Goal: Task Accomplishment & Management: Use online tool/utility

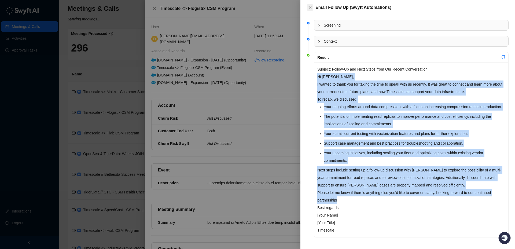
scroll to position [552, 0]
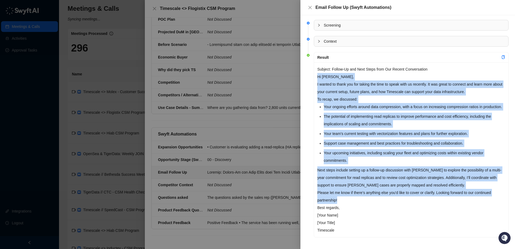
drag, startPoint x: 309, startPoint y: 6, endPoint x: 278, endPoint y: 7, distance: 30.9
click at [309, 6] on icon "close" at bounding box center [310, 7] width 4 height 4
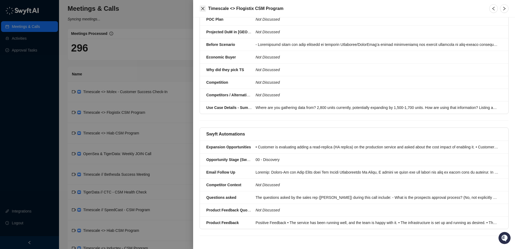
click at [203, 7] on icon "close" at bounding box center [203, 8] width 4 height 4
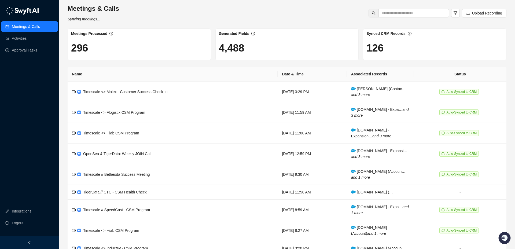
click at [36, 25] on link "Meetings & Calls" at bounding box center [26, 26] width 28 height 11
click at [198, 90] on td "Timescale <> Molex - Customer Success Check-In" at bounding box center [173, 92] width 210 height 21
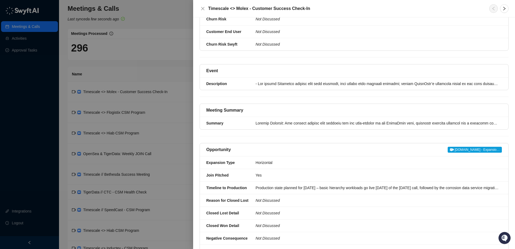
scroll to position [104, 0]
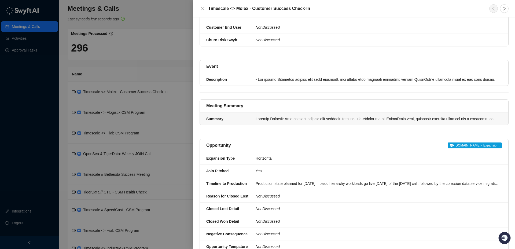
click at [262, 122] on div at bounding box center [377, 119] width 243 height 6
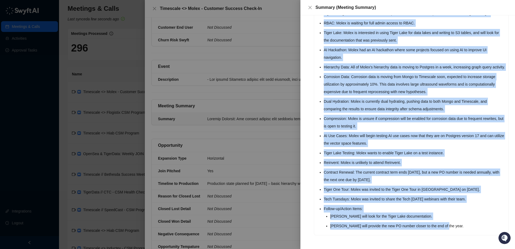
scroll to position [115, 0]
drag, startPoint x: 319, startPoint y: 70, endPoint x: 451, endPoint y: 226, distance: 205.2
click at [452, 226] on div "Upgrade Feedback: The upgrade process went smoothly and was well-managed by the…" at bounding box center [411, 98] width 194 height 273
copy ul "Upgrade Feedback: The upgrade process went smoothly and was well-managed by the…"
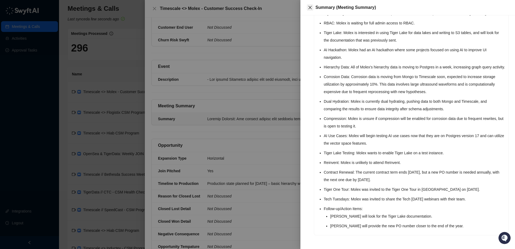
drag, startPoint x: 310, startPoint y: 8, endPoint x: 306, endPoint y: 9, distance: 4.3
click at [310, 8] on icon "close" at bounding box center [310, 7] width 3 height 3
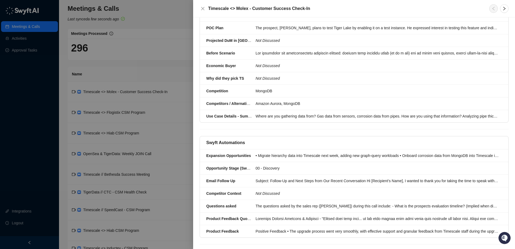
scroll to position [552, 0]
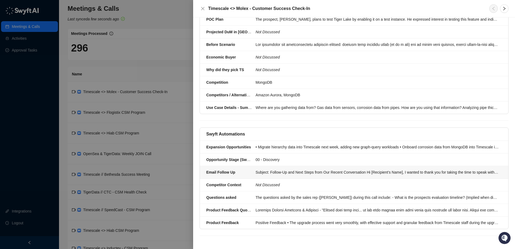
click at [262, 170] on div "Subject: Follow-Up and Next Steps from Our Recent Conversation Hi [Recipient's …" at bounding box center [377, 172] width 243 height 6
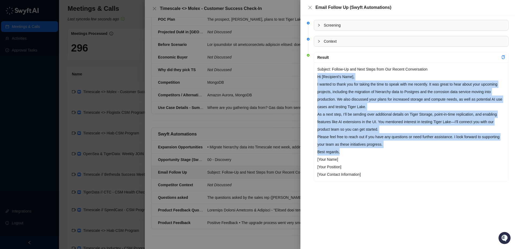
drag, startPoint x: 318, startPoint y: 77, endPoint x: 400, endPoint y: 143, distance: 105.4
click at [408, 148] on div "Subject: Follow-Up and Next Steps from Our Recent Conversation Hi [Recipient's …" at bounding box center [411, 121] width 194 height 119
copy div "Hi [Recipient's Name], I wanted to thank you for taking the time to speak with …"
